Goal: Task Accomplishment & Management: Use online tool/utility

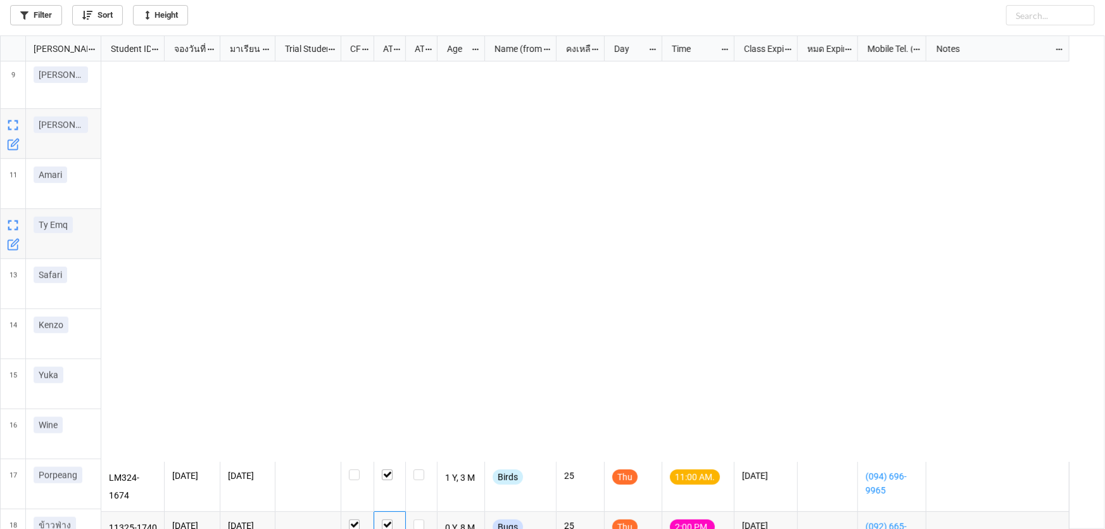
scroll to position [486, 1097]
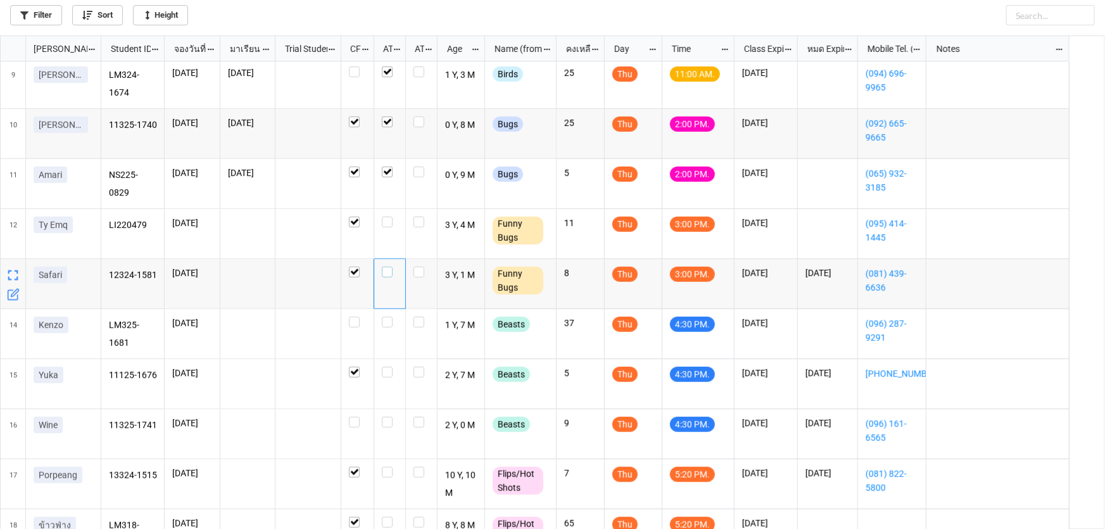
click at [386, 266] on label "grid" at bounding box center [390, 266] width 16 height 0
checkbox input "true"
checkbox input "false"
checkbox input "true"
checkbox input "false"
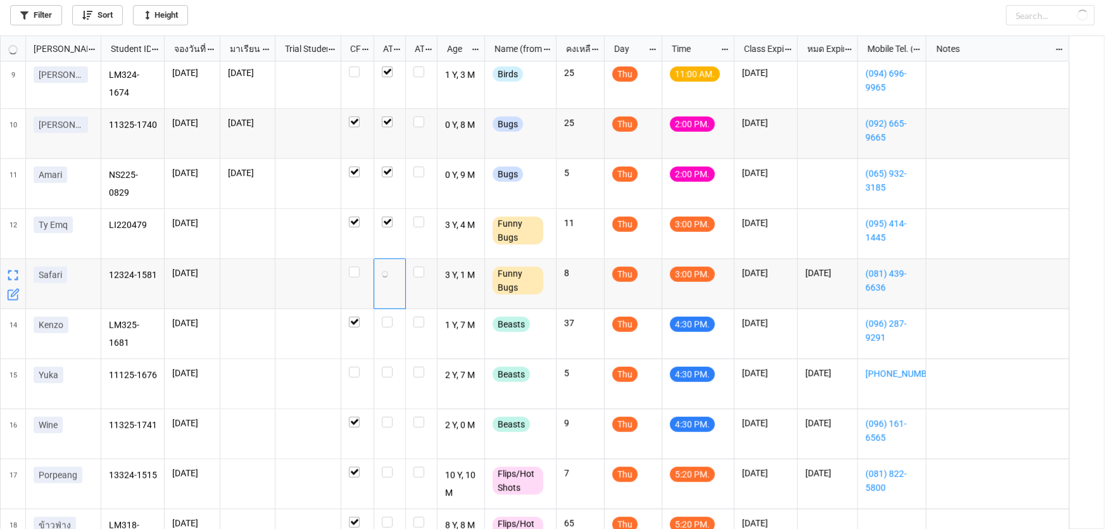
checkbox input "true"
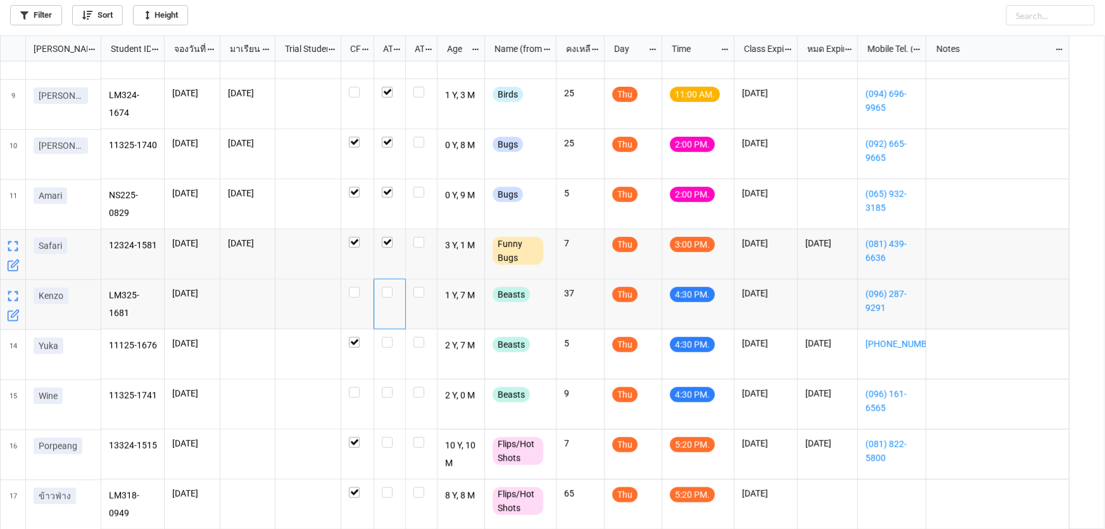
scroll to position [382, 0]
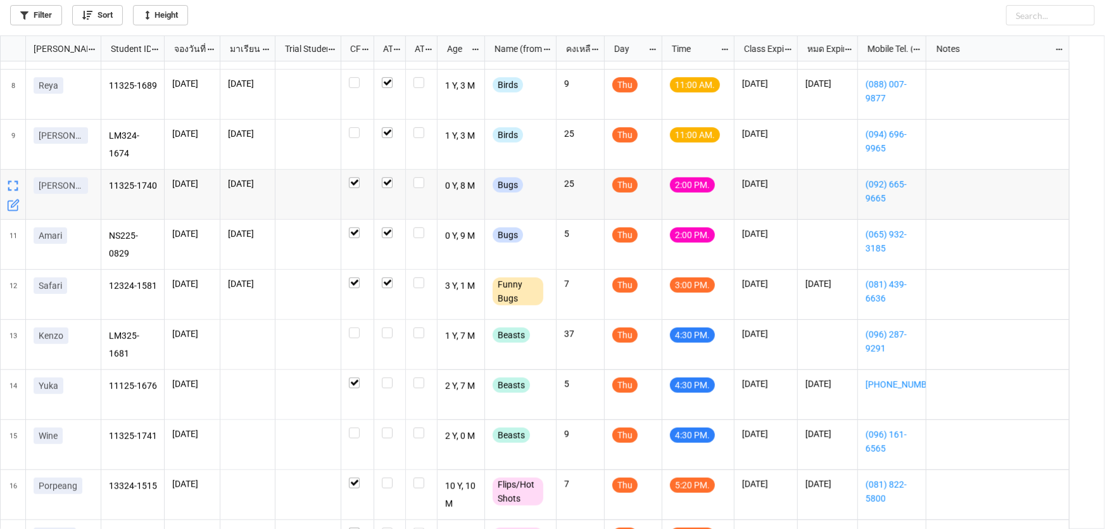
scroll to position [382, 0]
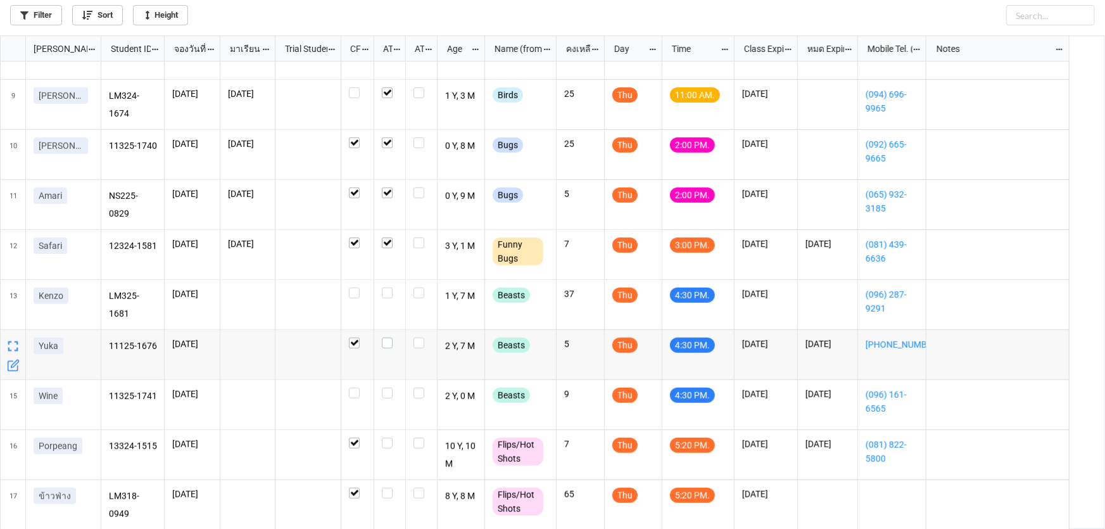
click at [386, 337] on label "grid" at bounding box center [390, 337] width 16 height 0
click at [386, 287] on label "grid" at bounding box center [390, 287] width 16 height 0
checkbox input "true"
click at [389, 387] on label "grid" at bounding box center [390, 387] width 16 height 0
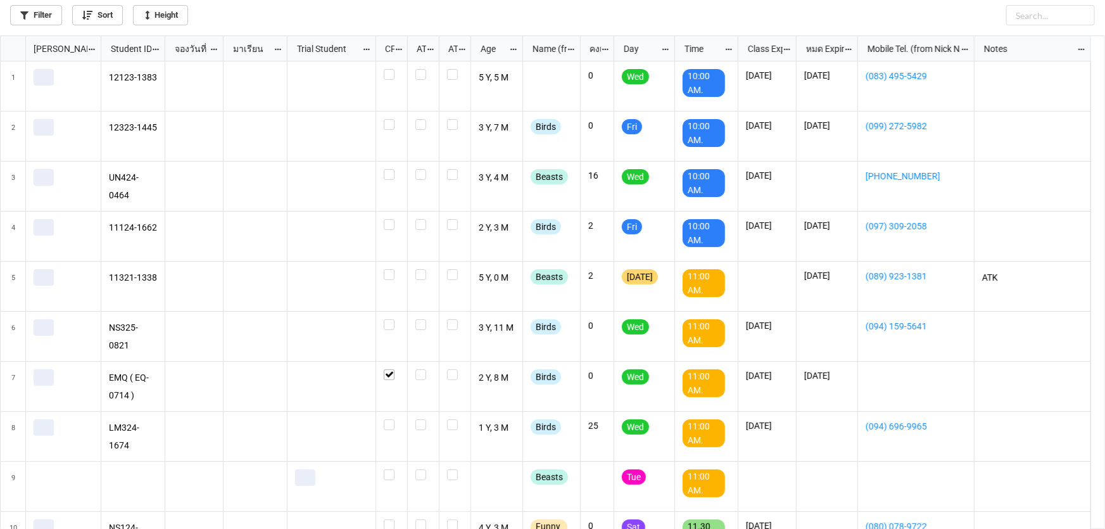
scroll to position [486, 1097]
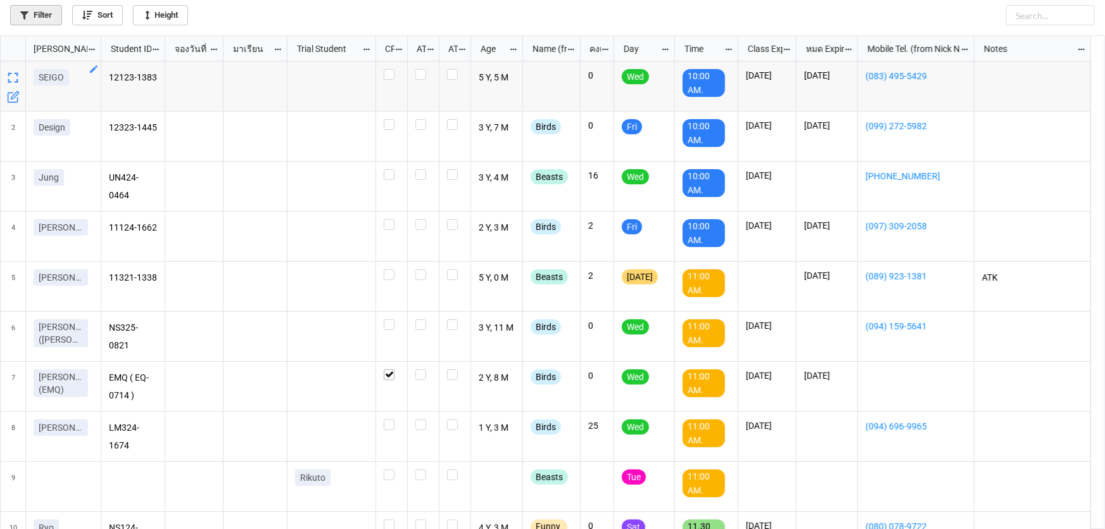
click at [46, 15] on link "Filter" at bounding box center [36, 15] width 52 height 20
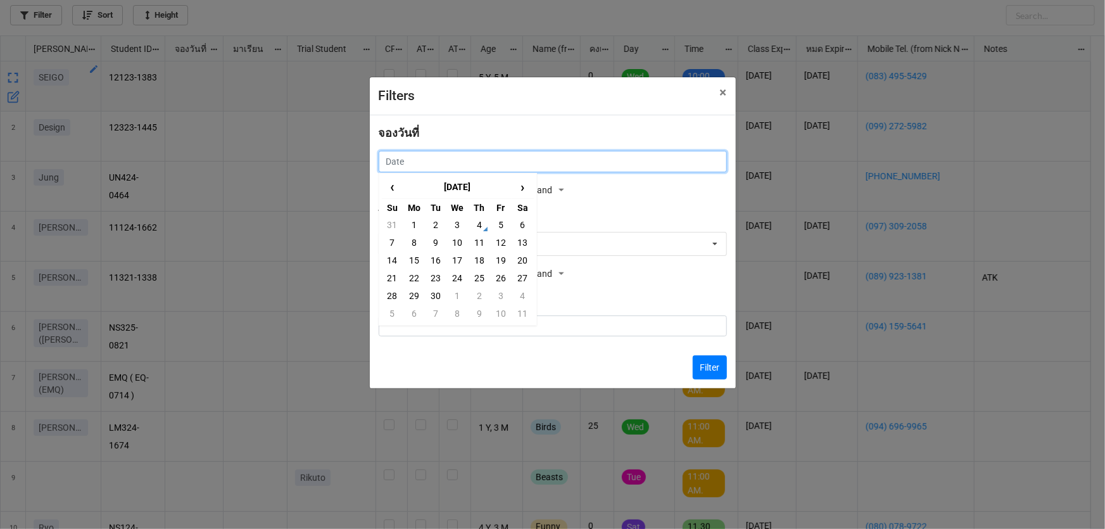
click at [434, 154] on input "text" at bounding box center [553, 162] width 348 height 22
click at [496, 225] on td "5" at bounding box center [501, 225] width 22 height 18
type input "5/9/2025"
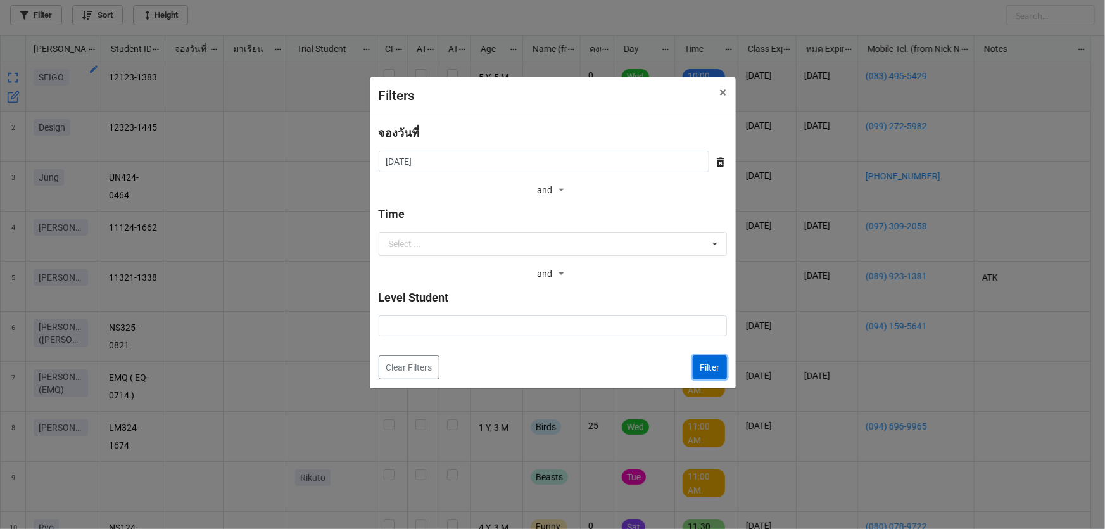
click at [706, 371] on button "Filter" at bounding box center [710, 367] width 34 height 24
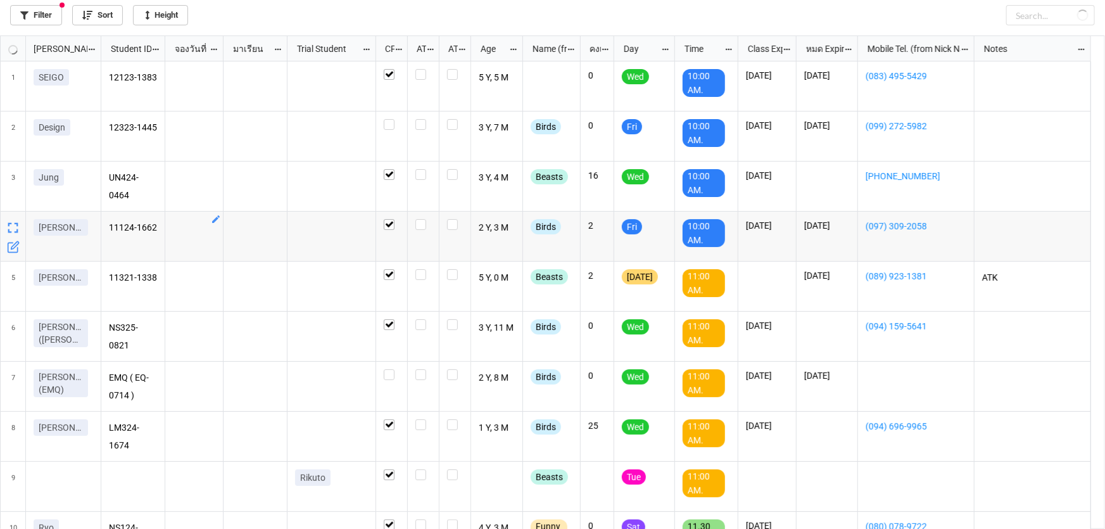
checkbox input "true"
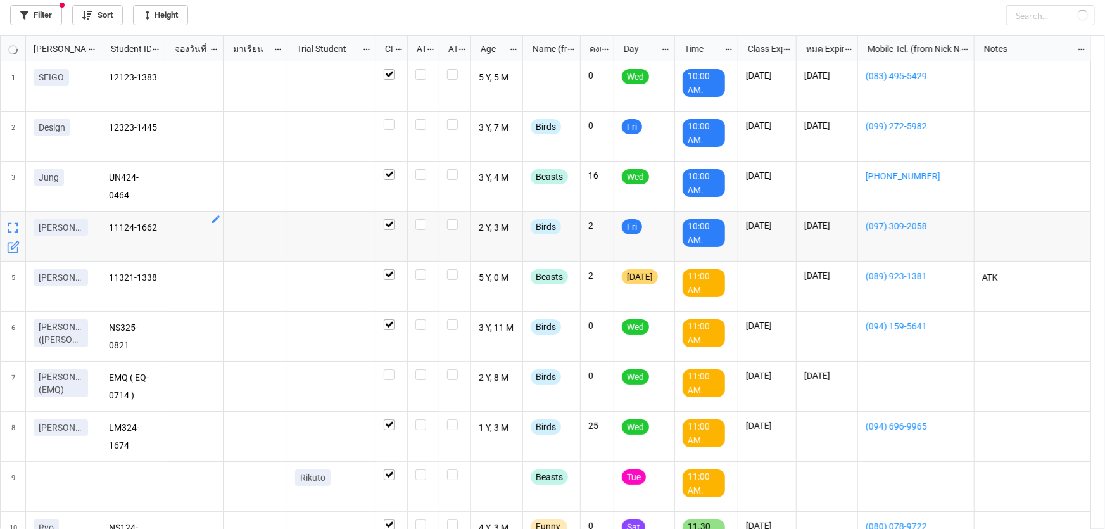
checkbox input "false"
checkbox input "true"
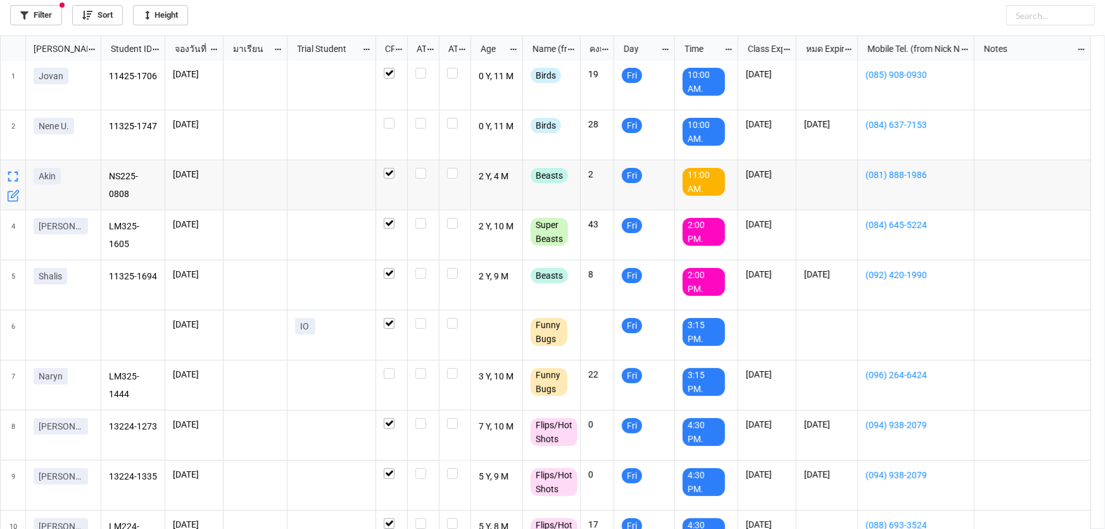
scroll to position [0, 0]
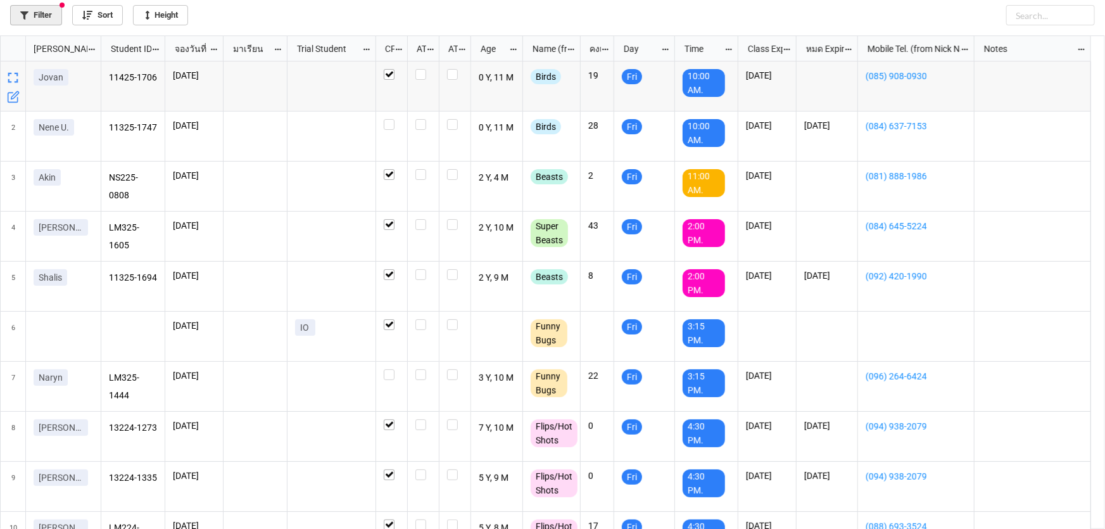
click at [44, 12] on link "Filter" at bounding box center [36, 15] width 52 height 20
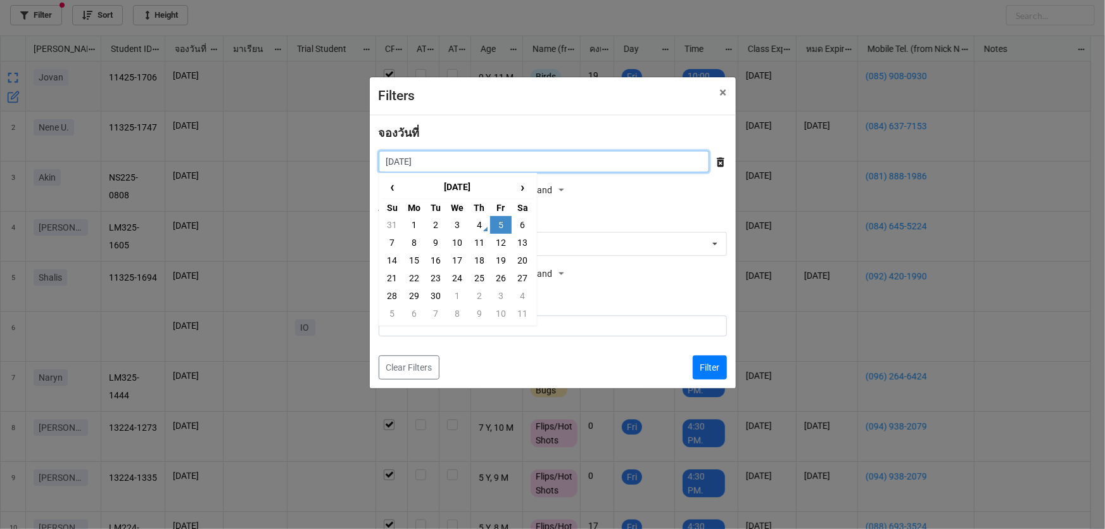
click at [437, 160] on input "5/9/2025" at bounding box center [544, 162] width 330 height 22
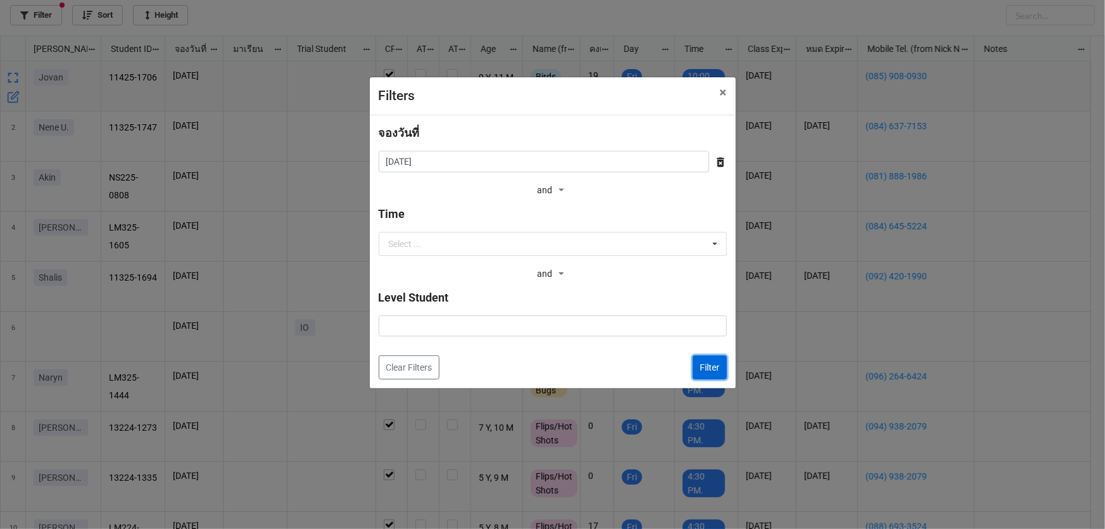
click at [706, 368] on button "Filter" at bounding box center [710, 367] width 34 height 24
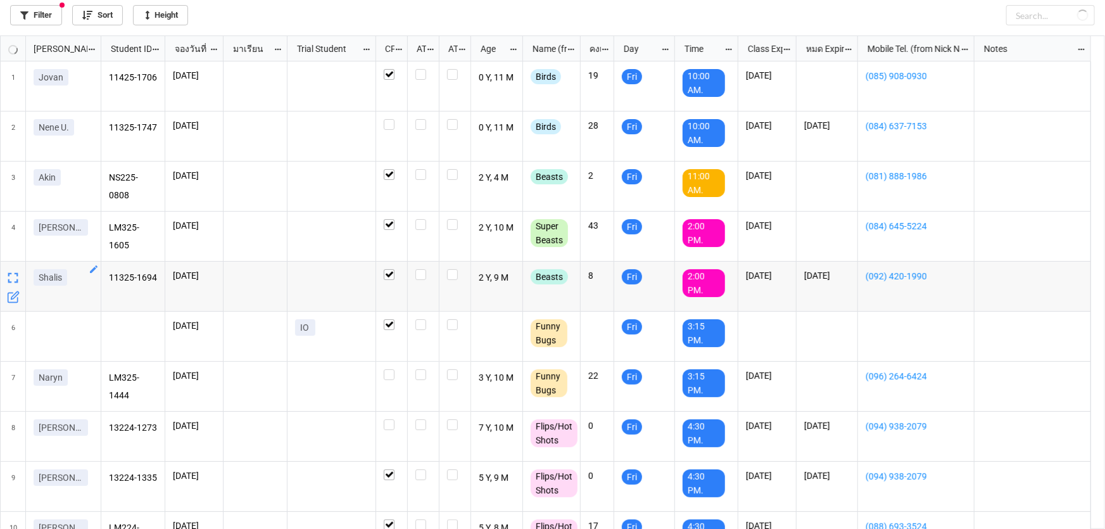
checkbox input "false"
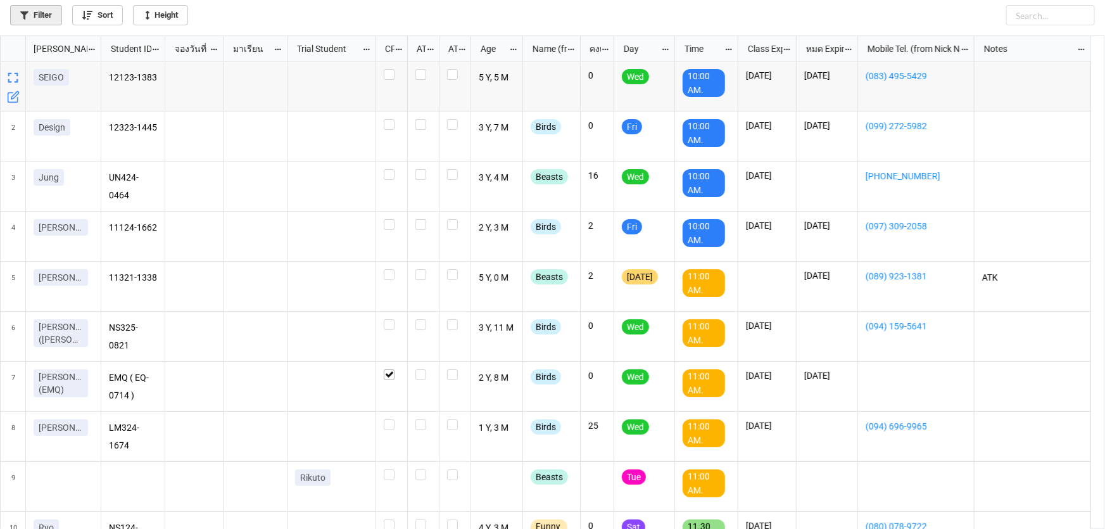
click at [50, 13] on link "Filter" at bounding box center [36, 15] width 52 height 20
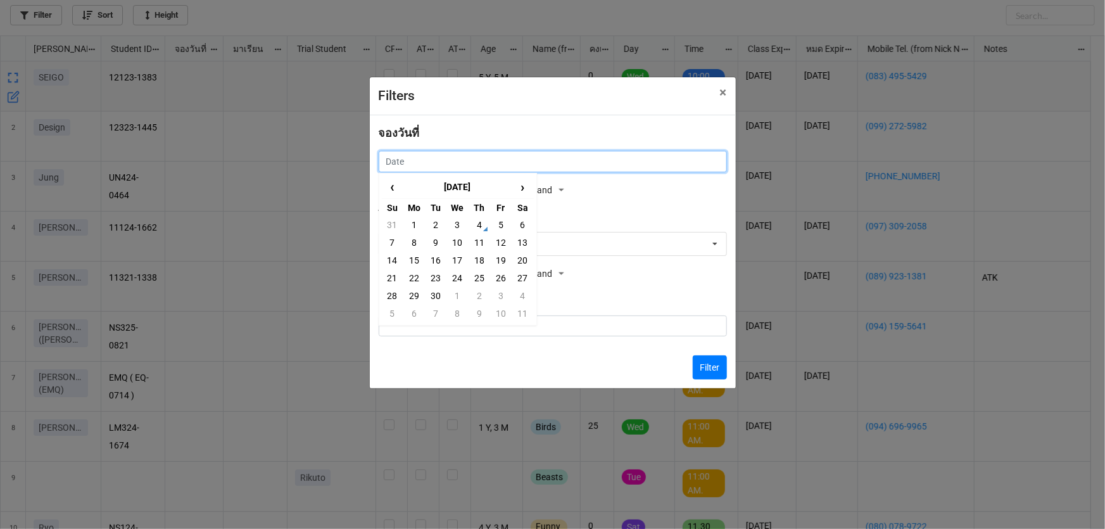
click at [408, 160] on input "text" at bounding box center [553, 162] width 348 height 22
click at [498, 221] on td "5" at bounding box center [501, 225] width 22 height 18
type input "[DATE]"
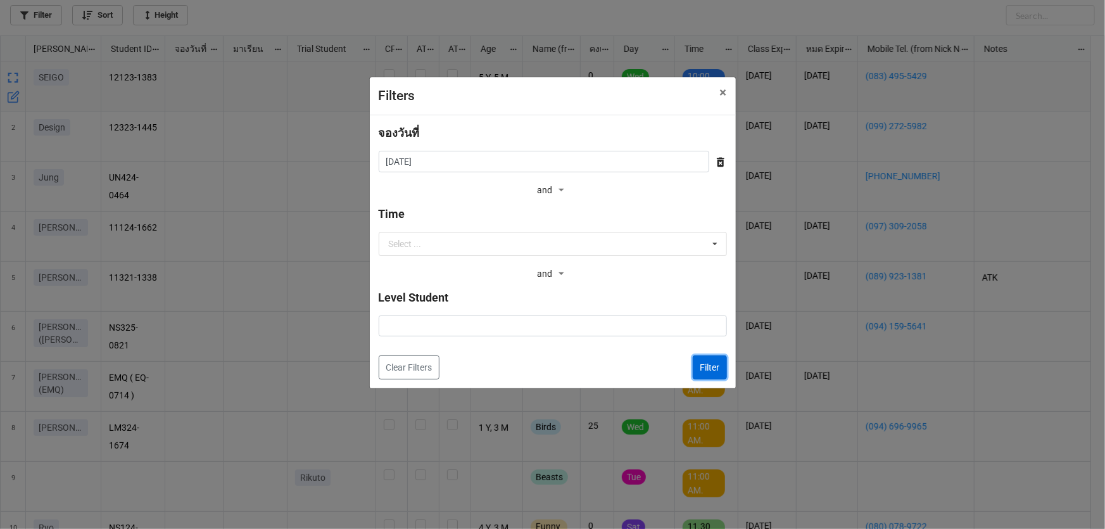
click at [703, 366] on button "Filter" at bounding box center [710, 367] width 34 height 24
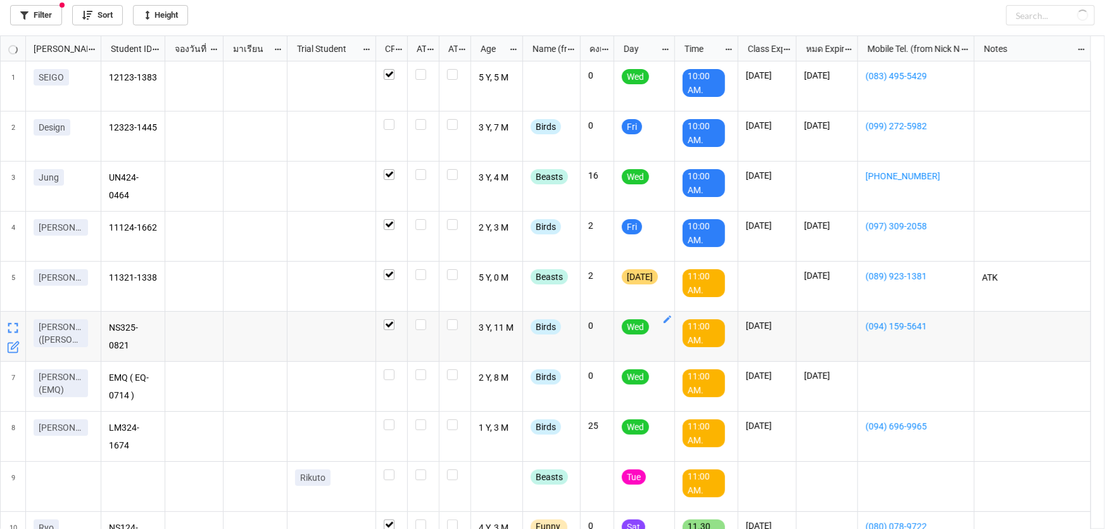
checkbox input "true"
checkbox input "false"
checkbox input "true"
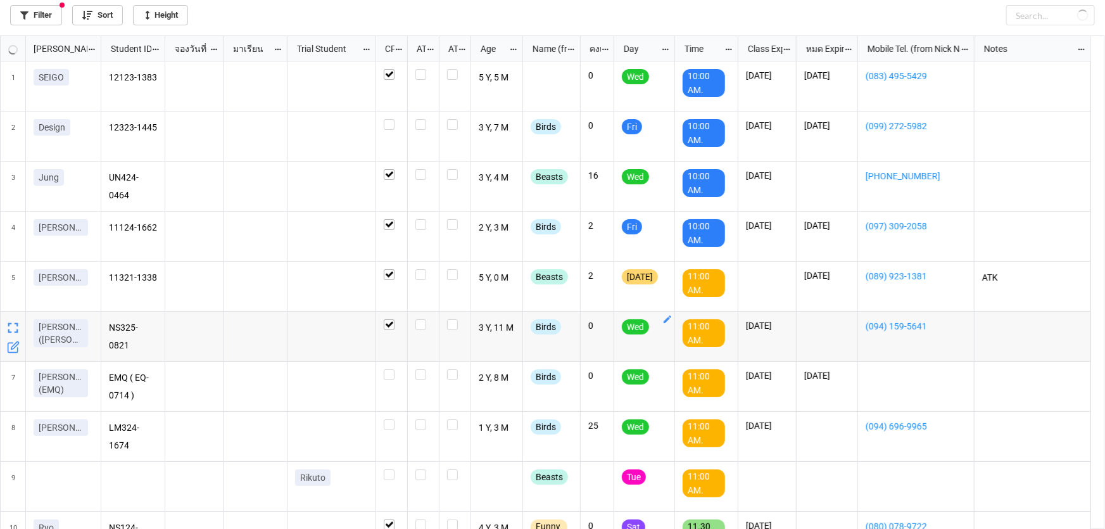
checkbox input "true"
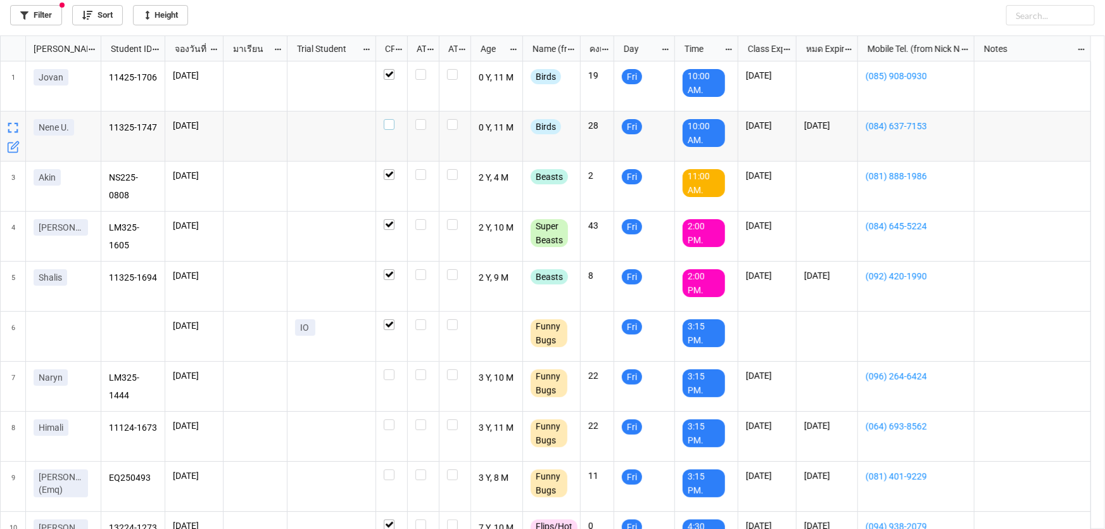
click at [389, 119] on label "grid" at bounding box center [392, 119] width 16 height 0
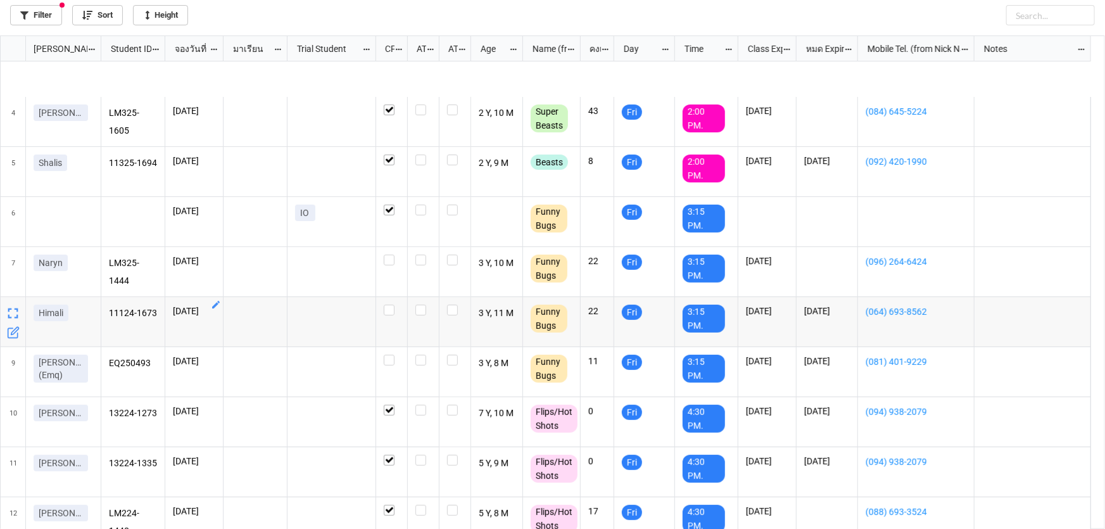
scroll to position [172, 0]
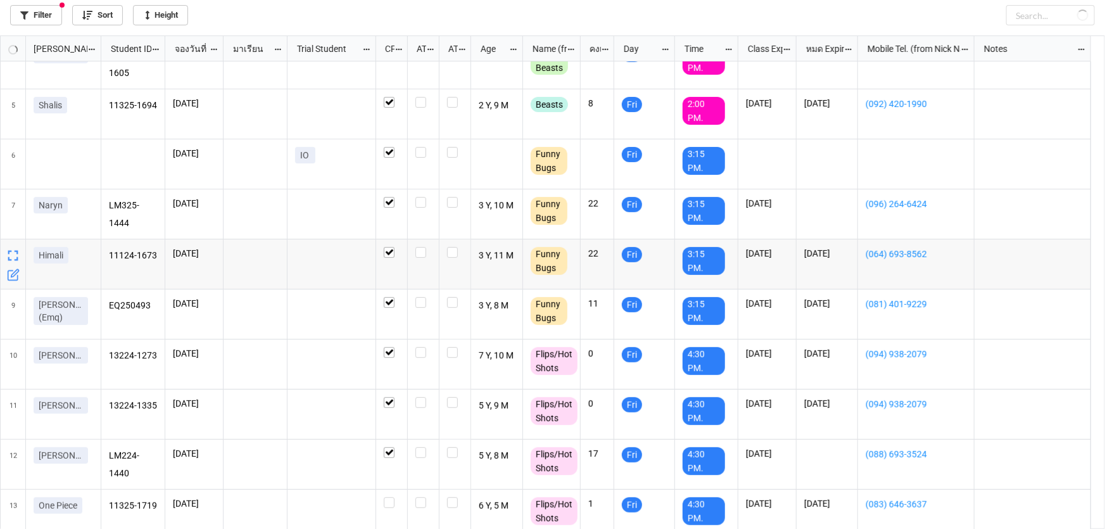
checkbox input "true"
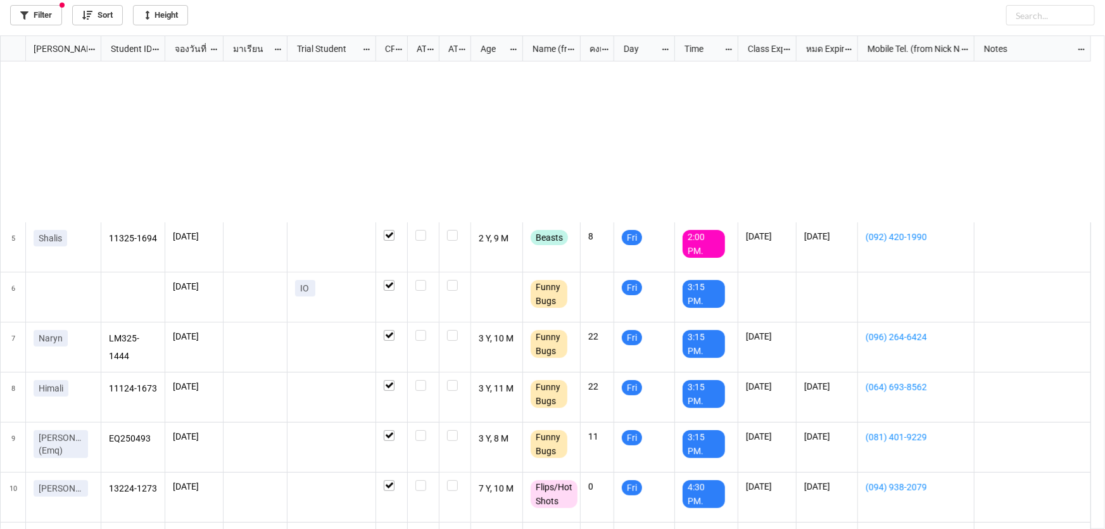
scroll to position [230, 0]
